Goal: Information Seeking & Learning: Check status

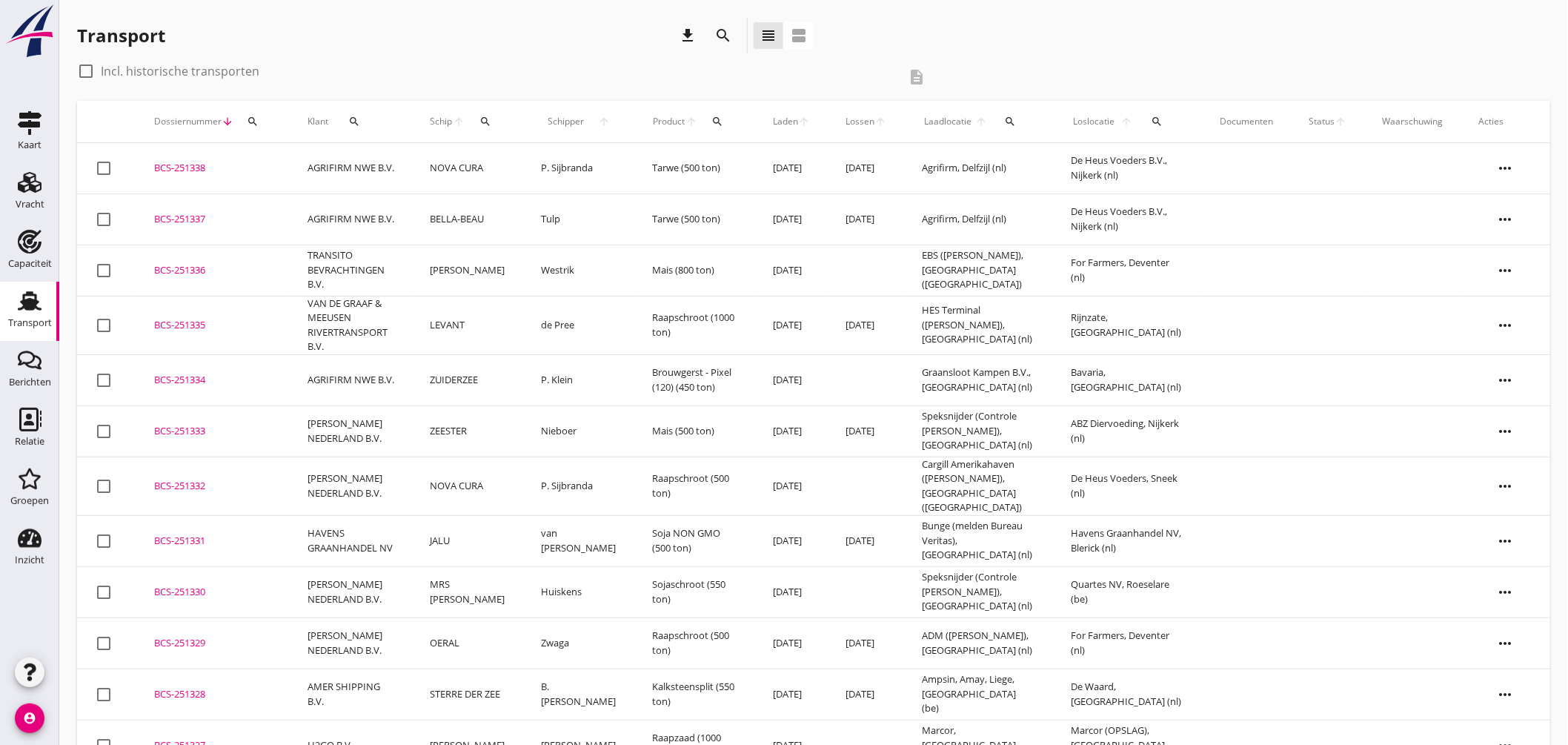
click at [484, 122] on div "search" at bounding box center [484, 121] width 27 height 12
click at [577, 168] on input "Zoek op (scheeps)naam" at bounding box center [564, 165] width 155 height 24
type input "[PERSON_NAME]"
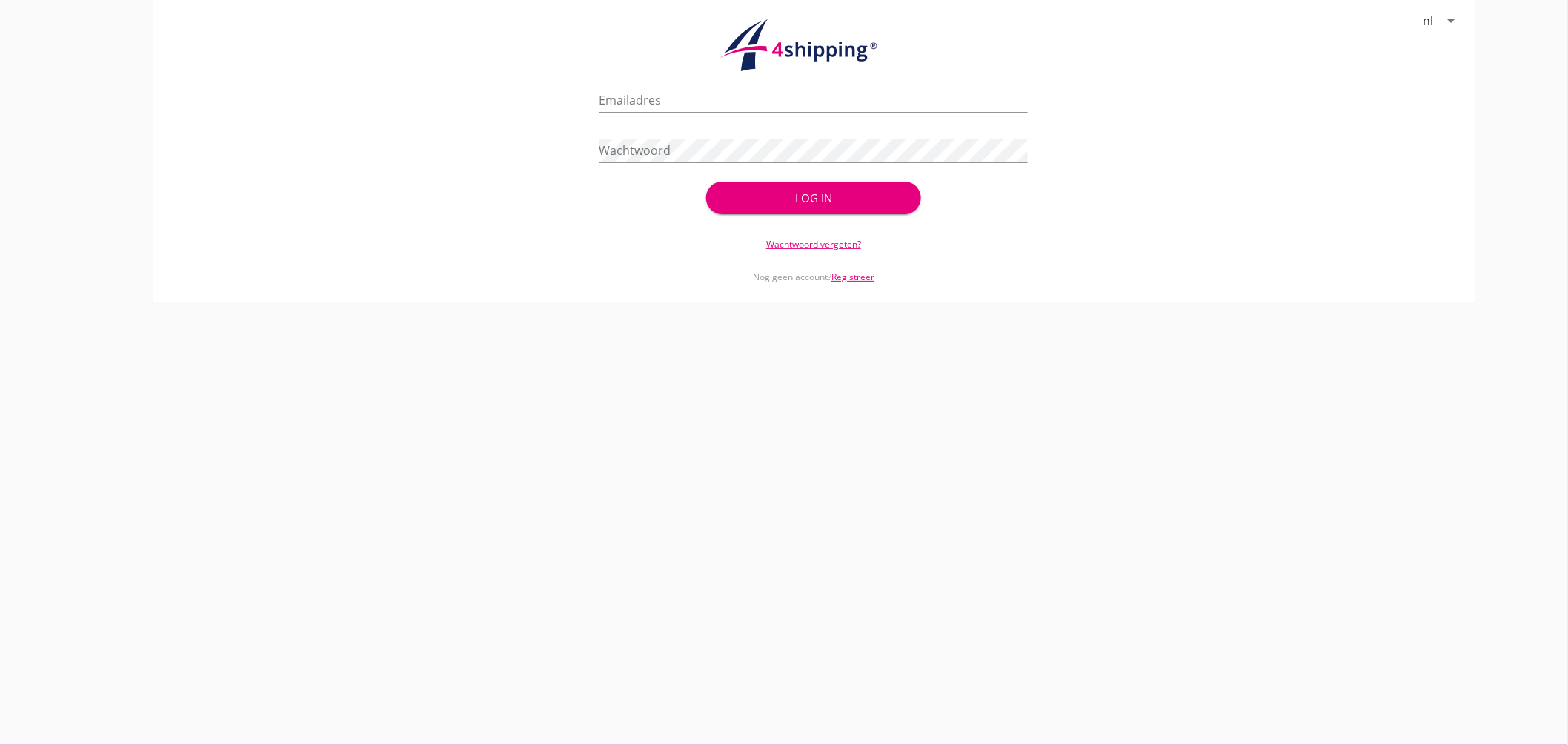
type input "[EMAIL_ADDRESS][DOMAIN_NAME]"
click at [768, 182] on button "Log in" at bounding box center [813, 198] width 214 height 32
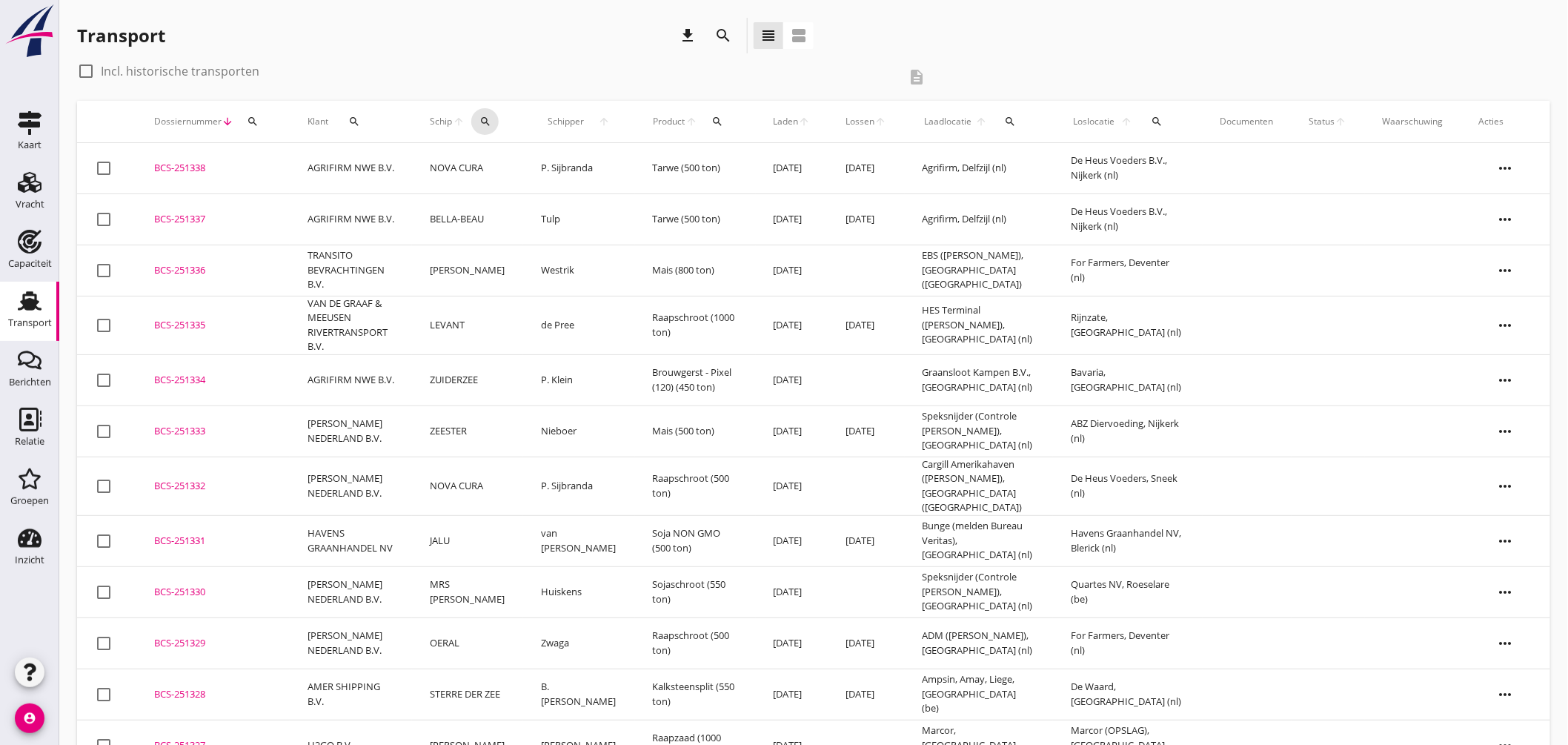
click at [499, 128] on button "search" at bounding box center [484, 121] width 27 height 27
click at [557, 168] on input "Zoek op (scheeps)naam" at bounding box center [564, 165] width 155 height 24
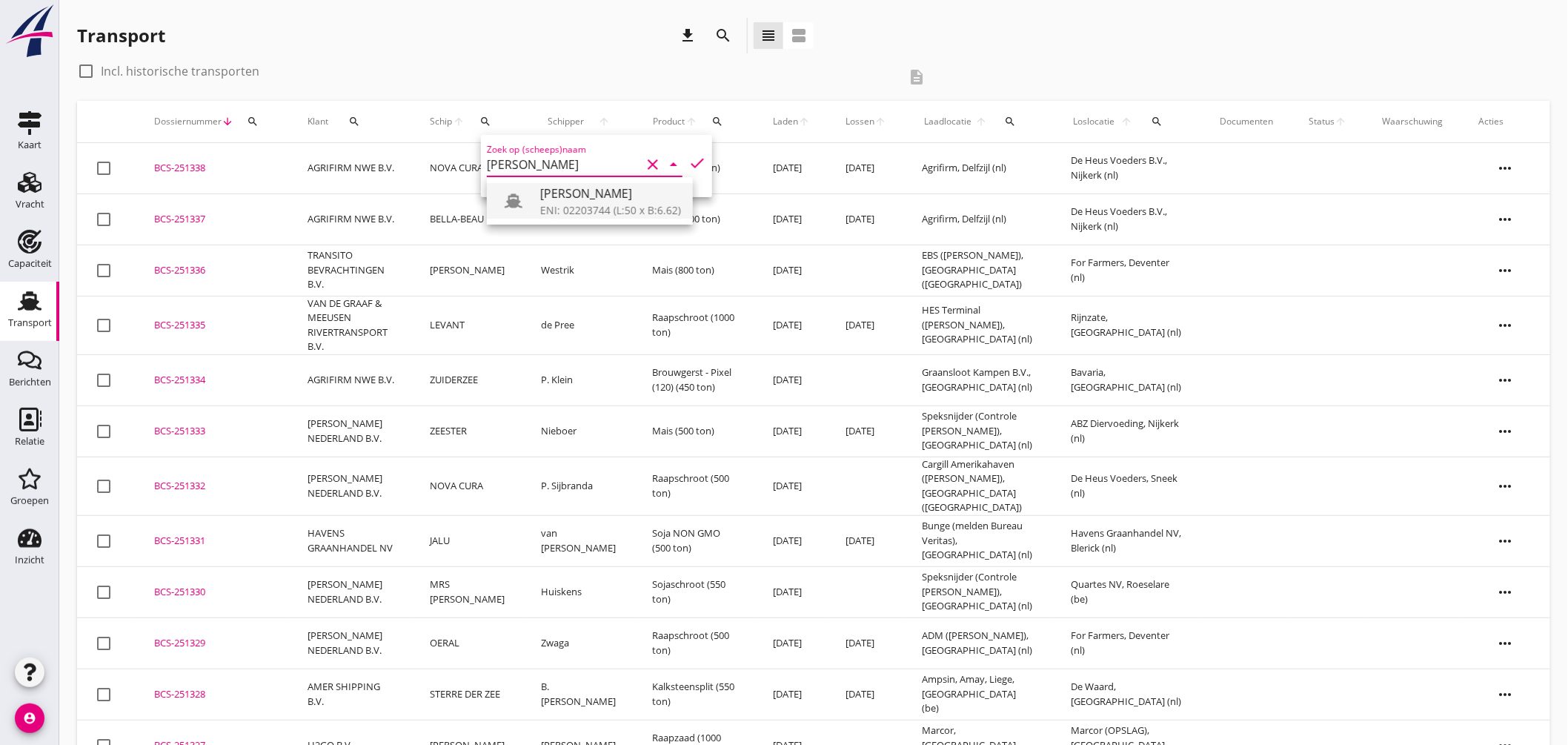
click at [592, 189] on div "[PERSON_NAME]" at bounding box center [610, 193] width 140 height 17
click at [689, 155] on icon "check" at bounding box center [697, 163] width 17 height 17
type input "[PERSON_NAME]"
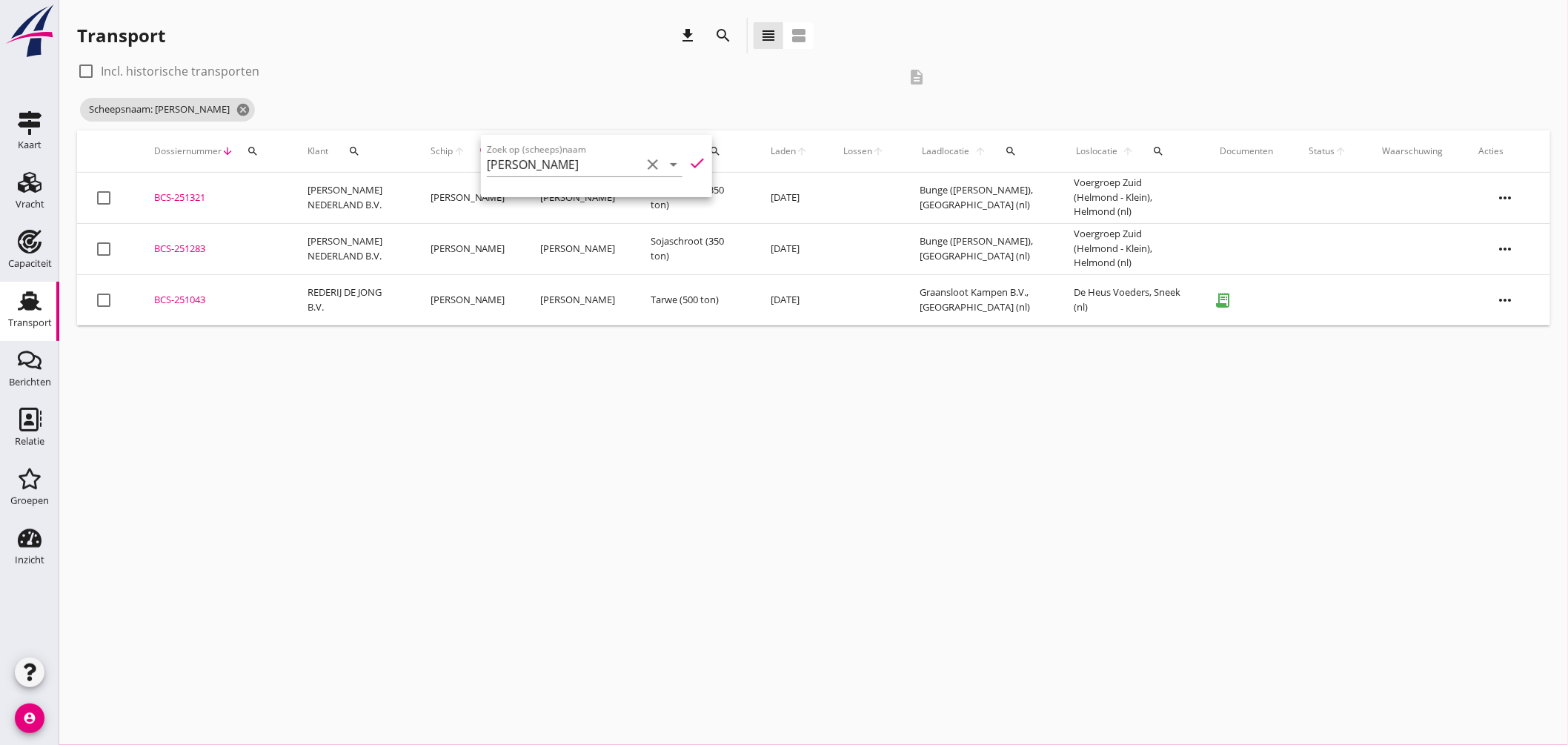
click at [182, 199] on div "BCS-251321" at bounding box center [214, 198] width 118 height 15
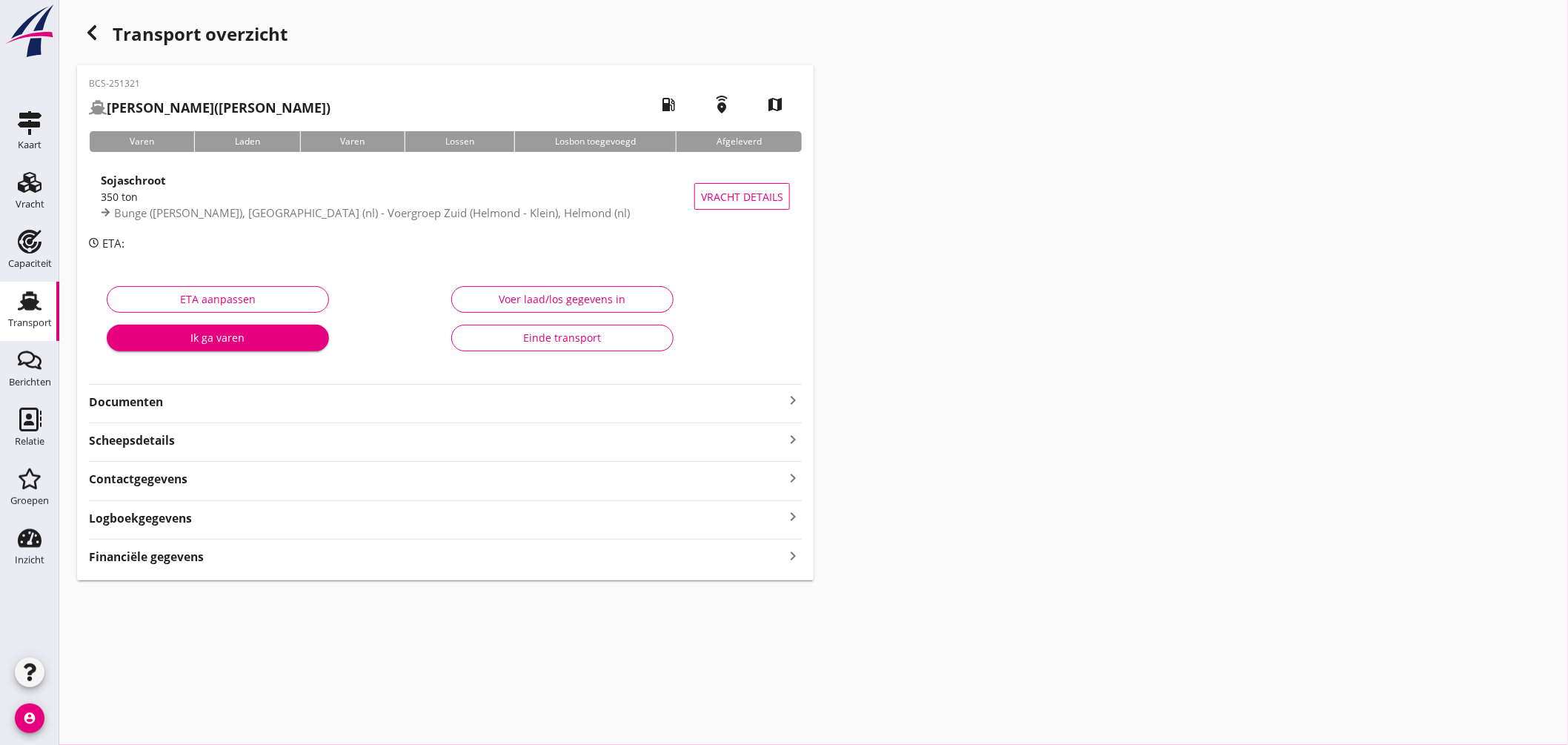
click at [794, 397] on icon "keyboard_arrow_right" at bounding box center [793, 400] width 17 height 17
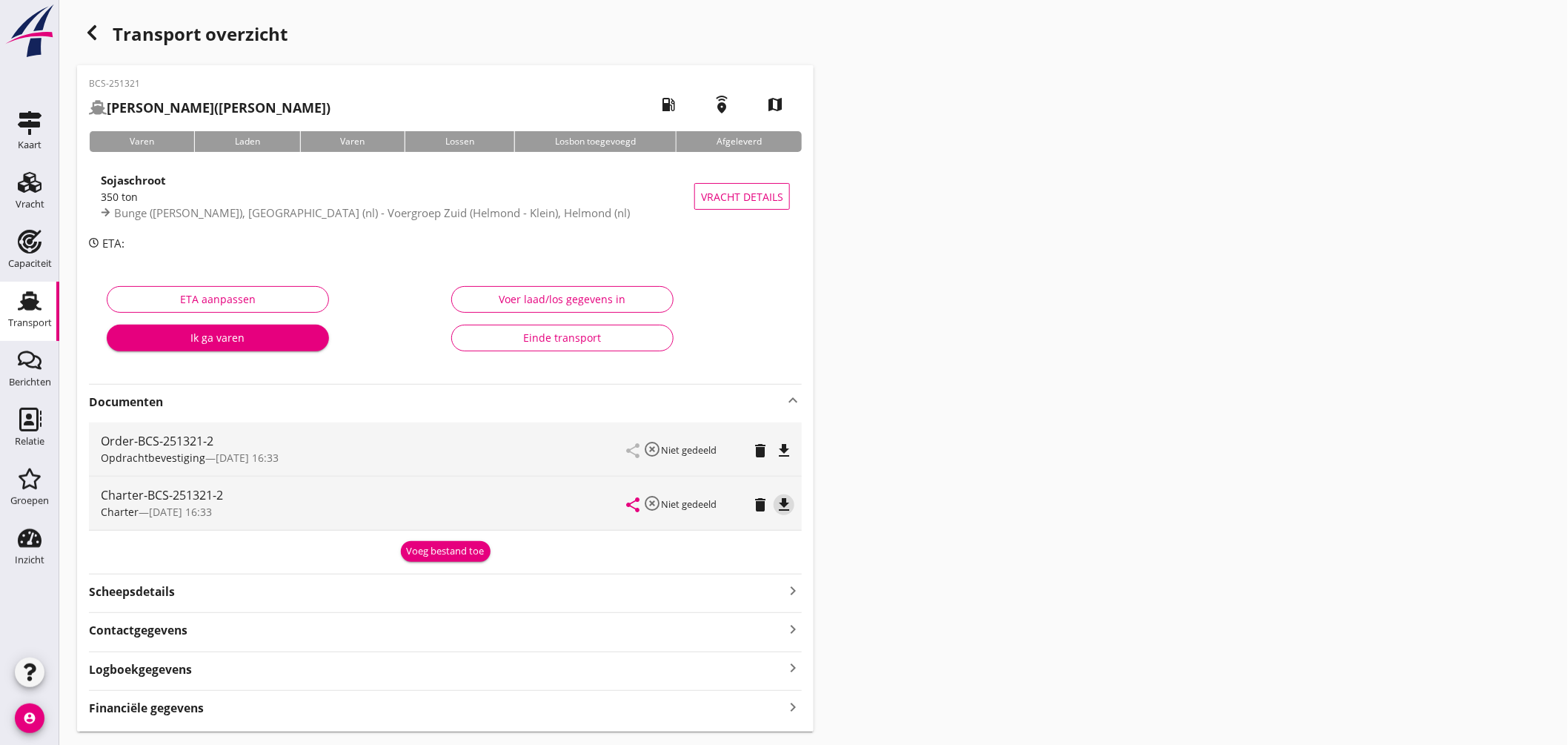
click at [782, 503] on icon "file_download" at bounding box center [784, 505] width 17 height 17
click at [86, 36] on icon "button" at bounding box center [91, 32] width 17 height 17
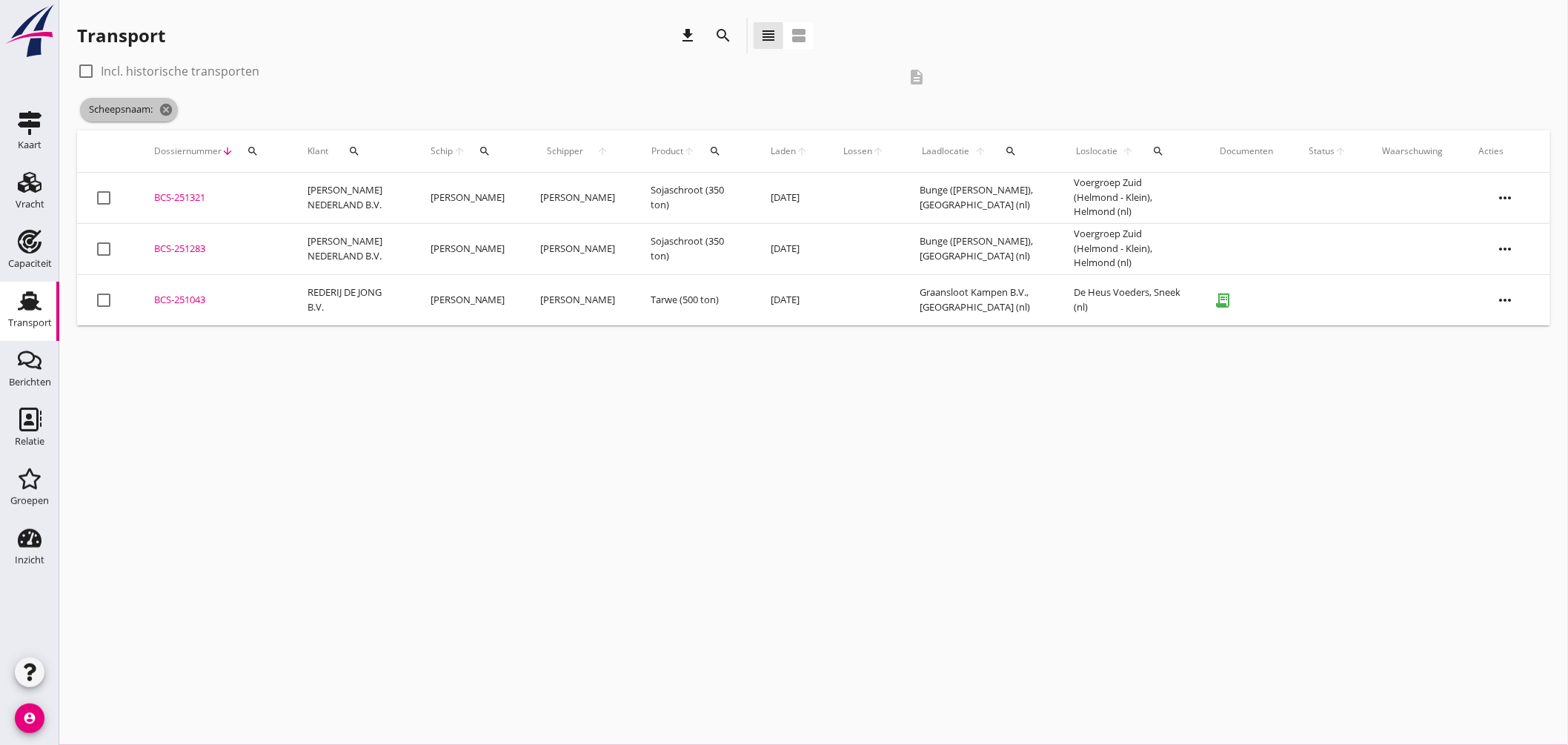
click at [169, 112] on icon "cancel" at bounding box center [166, 110] width 15 height 15
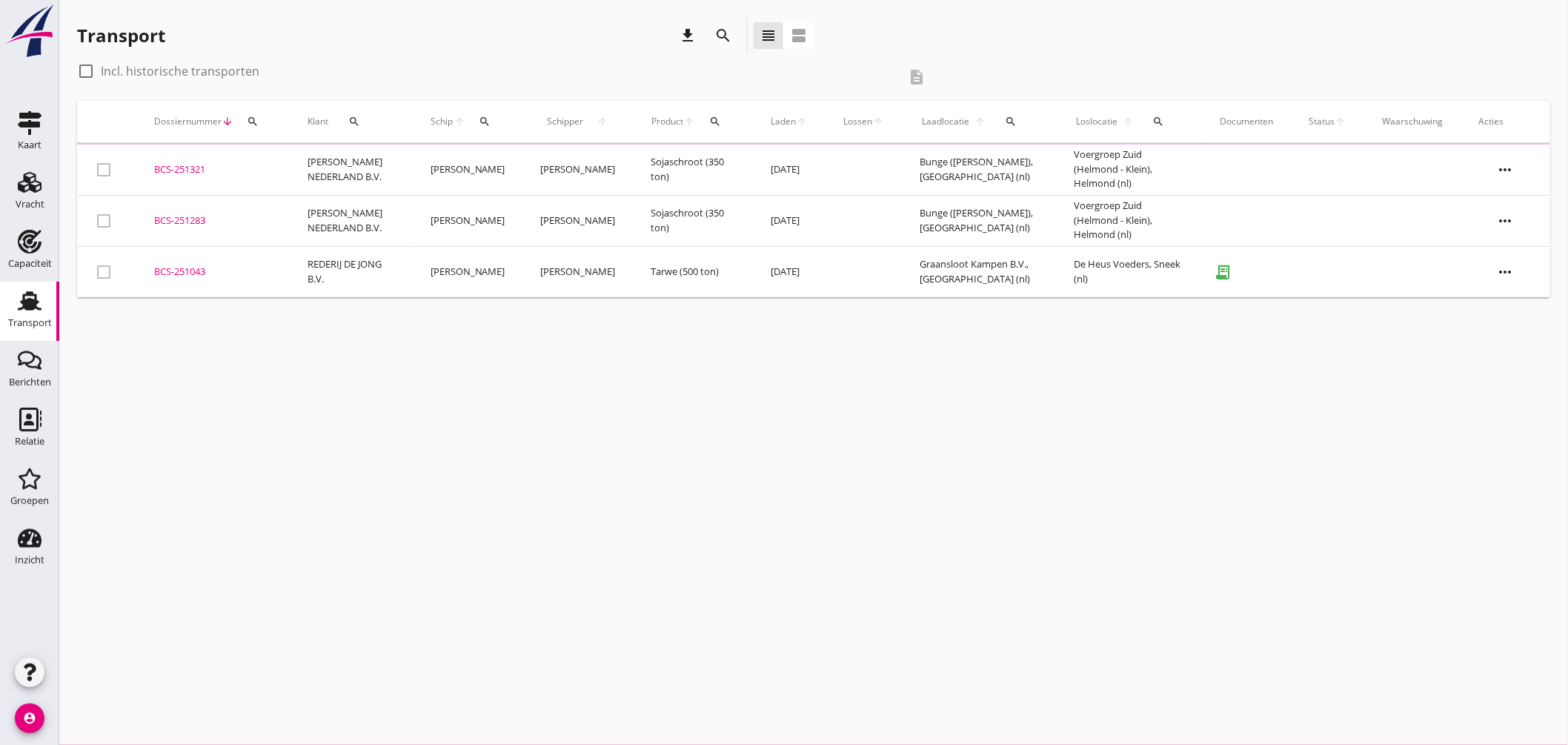
click at [482, 117] on icon "search" at bounding box center [485, 121] width 12 height 12
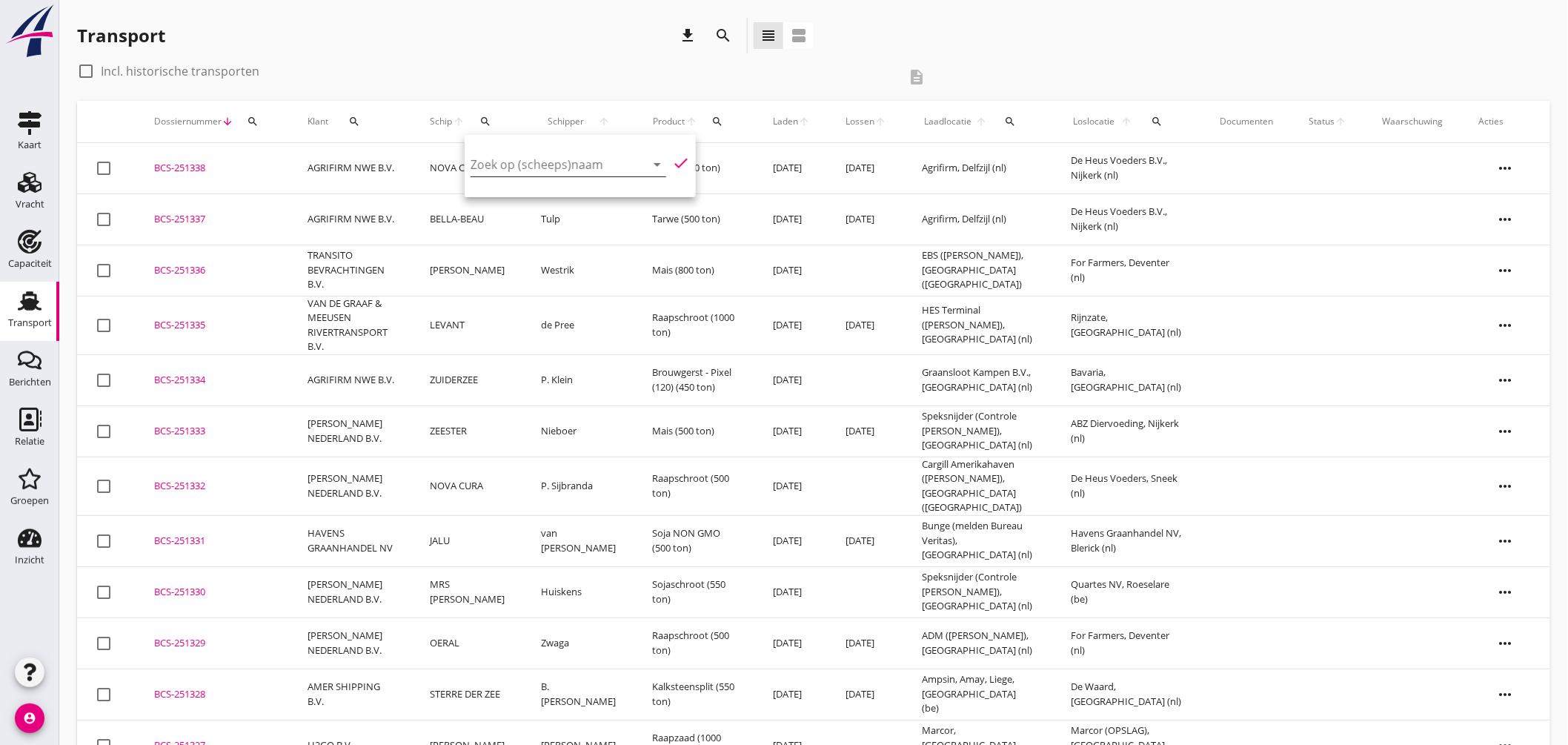
click at [608, 165] on input "Zoek op (scheeps)naam" at bounding box center [548, 165] width 155 height 24
click at [613, 199] on div "ZEELANDIA" at bounding box center [594, 193] width 140 height 17
click at [672, 155] on icon "check" at bounding box center [681, 163] width 17 height 17
type input "ZEELANDIA"
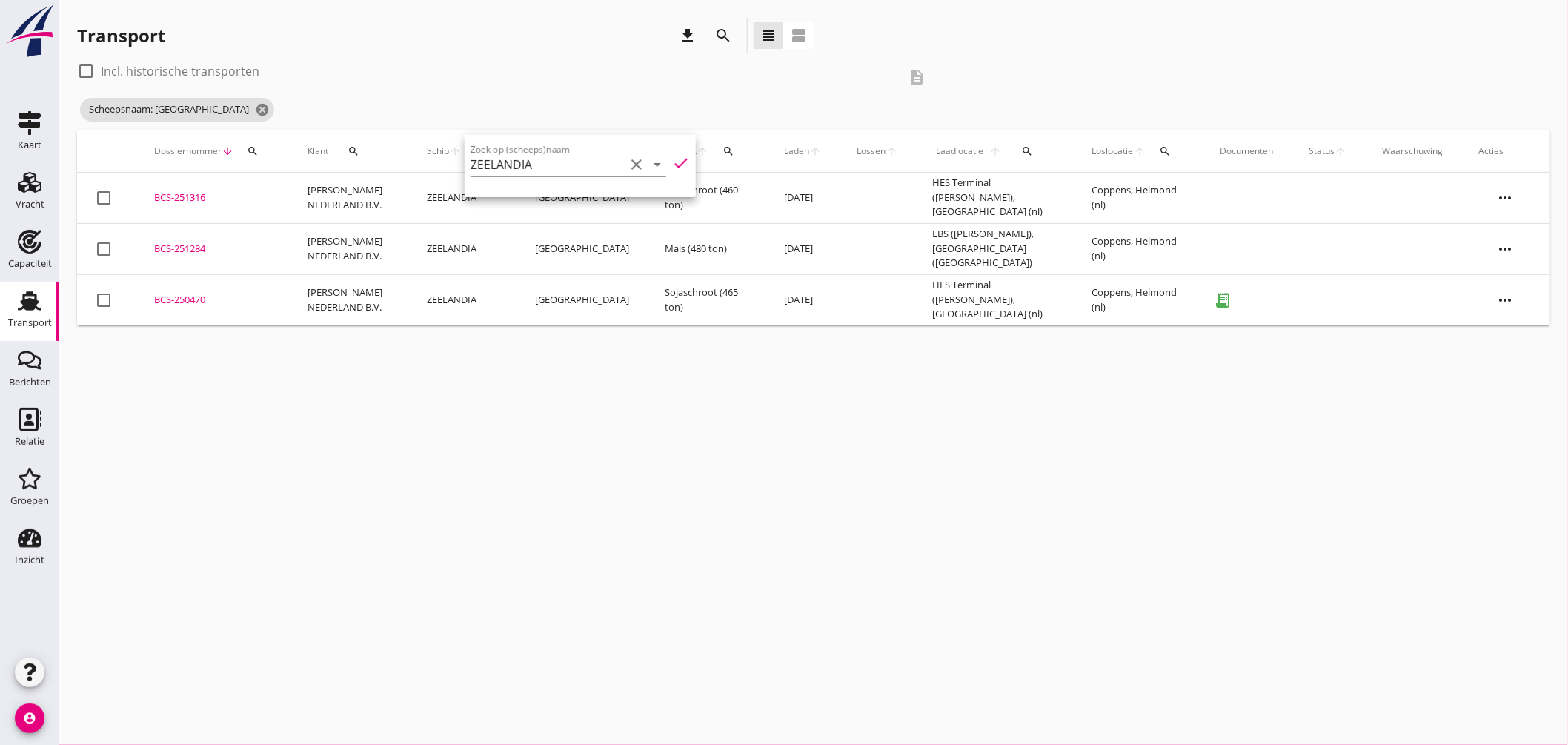
click at [654, 367] on div "cancel You are impersonating another user. Transport download search view_headl…" at bounding box center [813, 372] width 1509 height 745
